Goal: Information Seeking & Learning: Learn about a topic

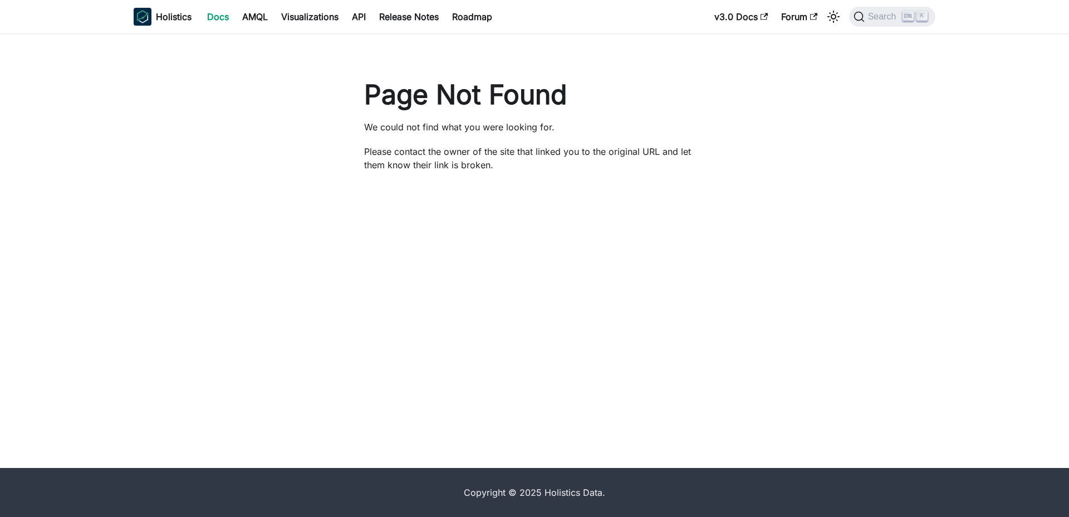
click at [213, 17] on link "Docs" at bounding box center [218, 17] width 35 height 18
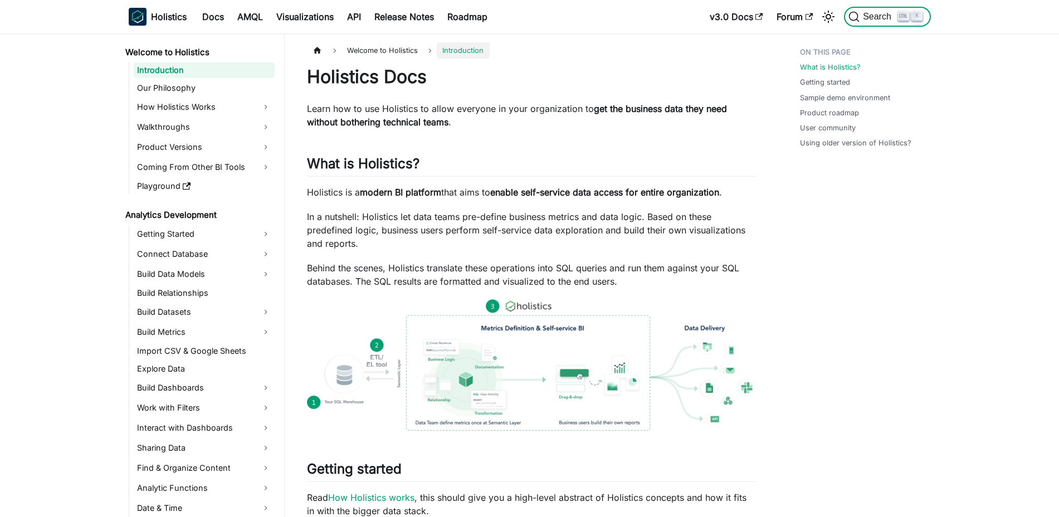
click at [872, 16] on span "Search" at bounding box center [878, 17] width 38 height 10
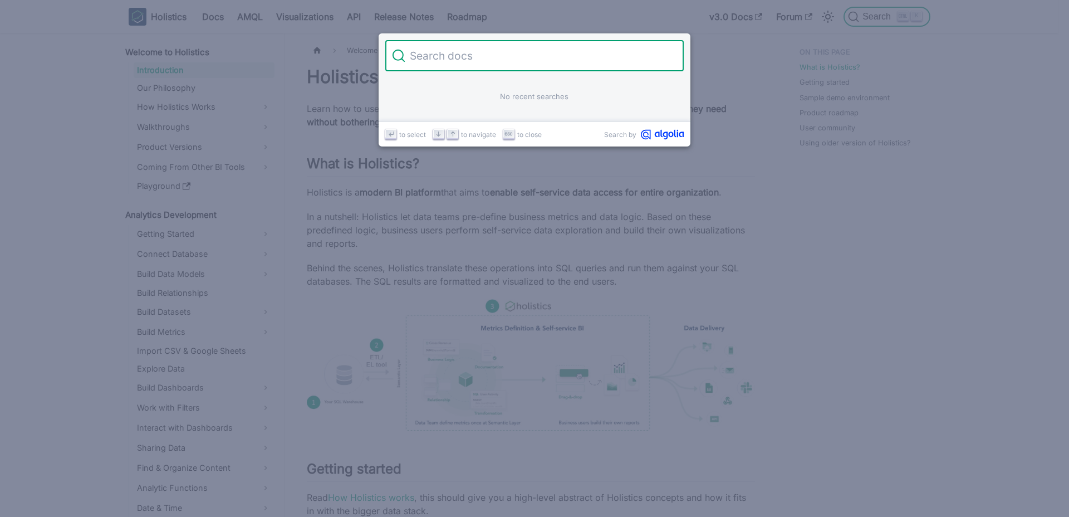
type input "S"
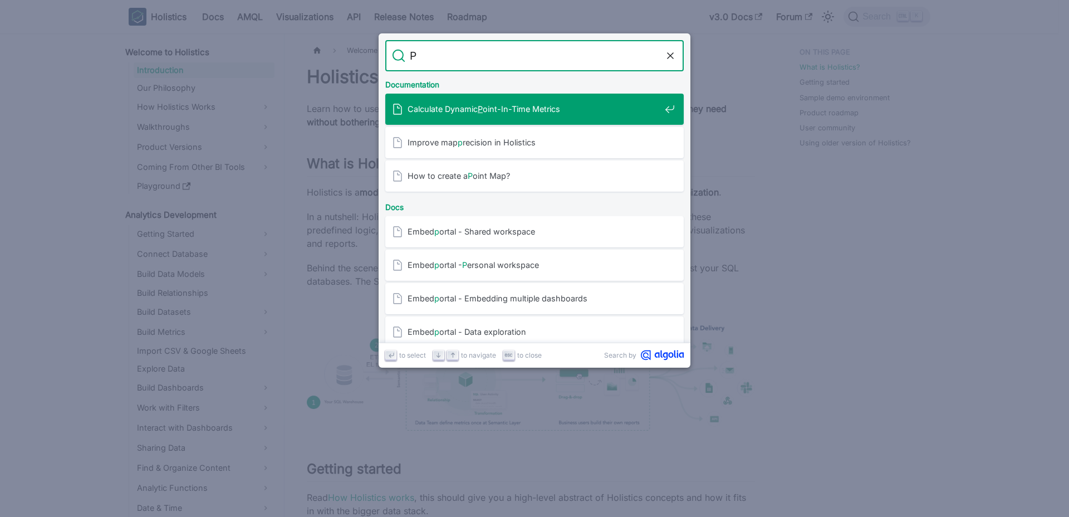
type input "P"
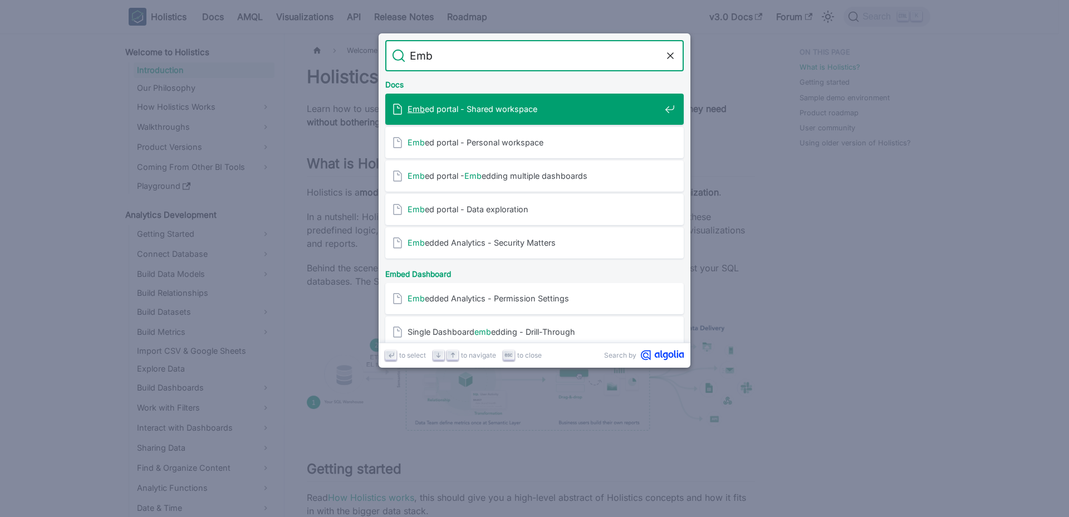
type input "Embe"
click at [462, 104] on span "Embe d portal - Shared workspace" at bounding box center [534, 109] width 253 height 11
